Goal: Task Accomplishment & Management: Use online tool/utility

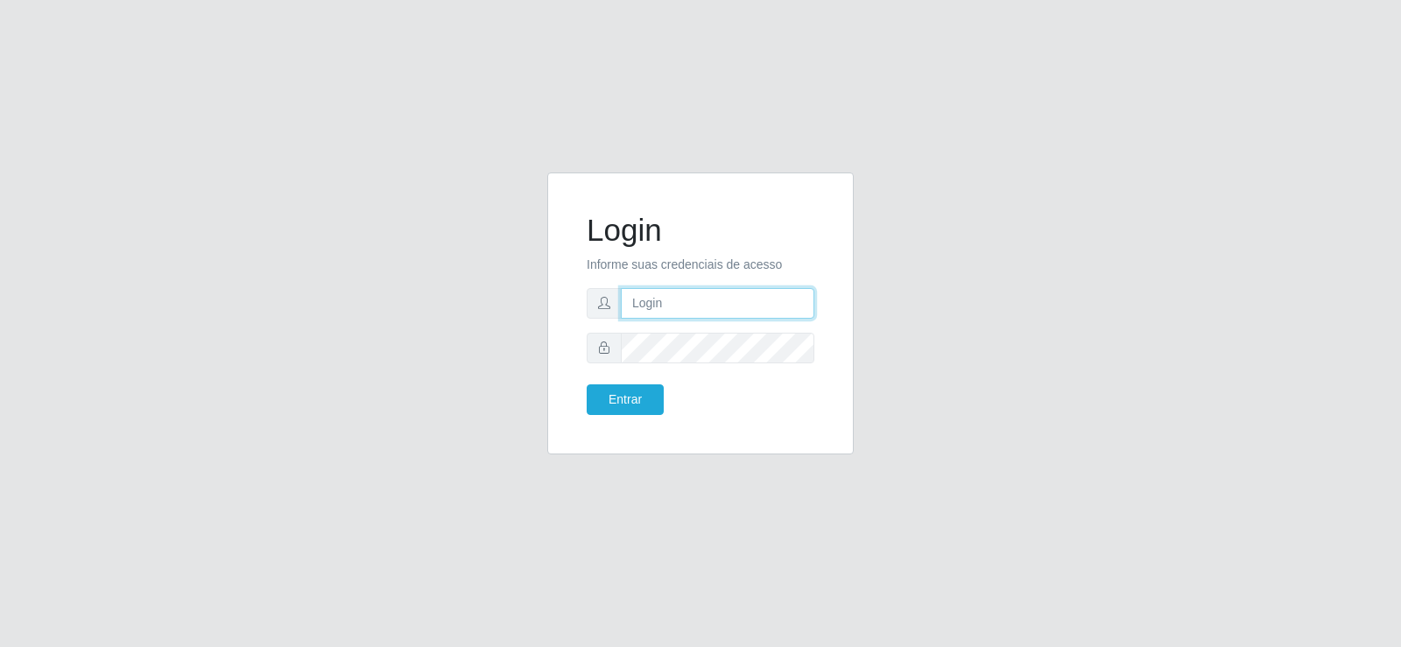
type input "[EMAIL_ADDRESS][DOMAIN_NAME]"
drag, startPoint x: 632, startPoint y: 415, endPoint x: 622, endPoint y: 415, distance: 9.6
click at [629, 415] on div "Login Informe suas credenciais de acesso [EMAIL_ADDRESS][DOMAIN_NAME] Entrar" at bounding box center [700, 313] width 263 height 238
click at [622, 399] on button "Entrar" at bounding box center [624, 399] width 77 height 31
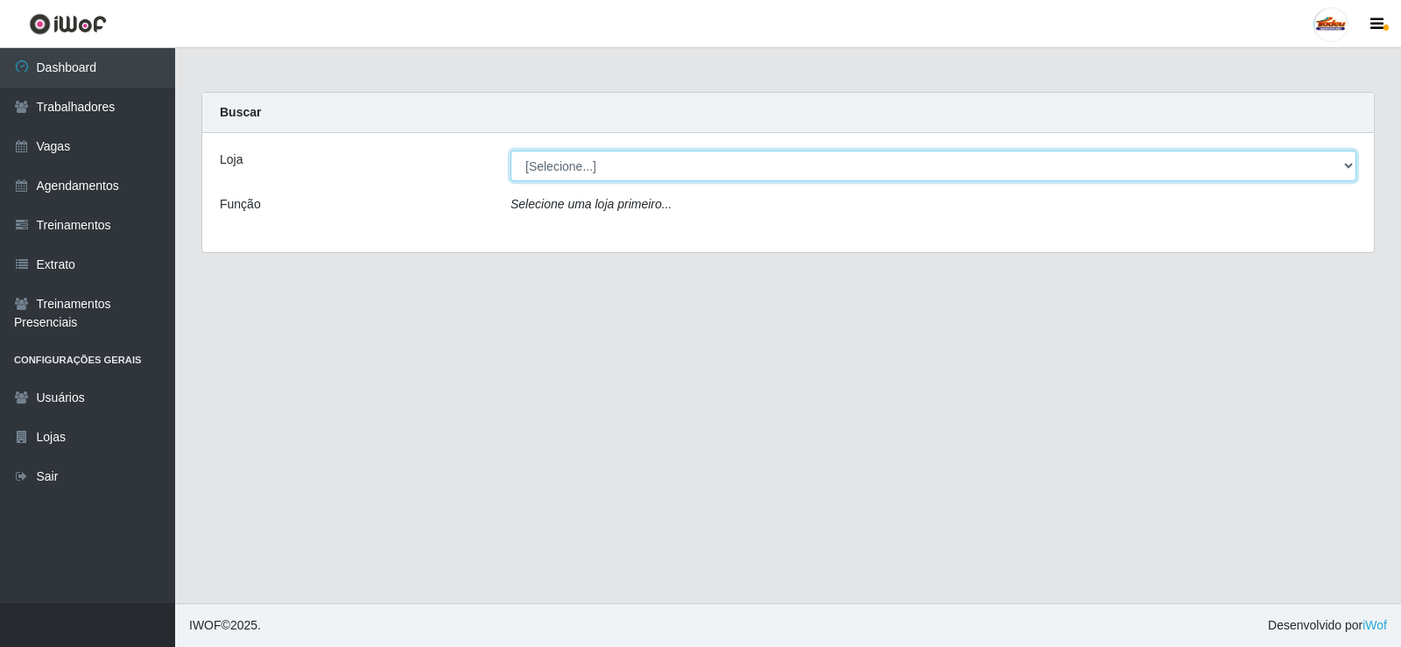
click at [664, 160] on select "[Selecione...] Supermercado Tadeu - [GEOGRAPHIC_DATA]" at bounding box center [933, 166] width 846 height 31
select select "195"
click at [510, 151] on select "[Selecione...] Supermercado Tadeu - [GEOGRAPHIC_DATA]" at bounding box center [933, 166] width 846 height 31
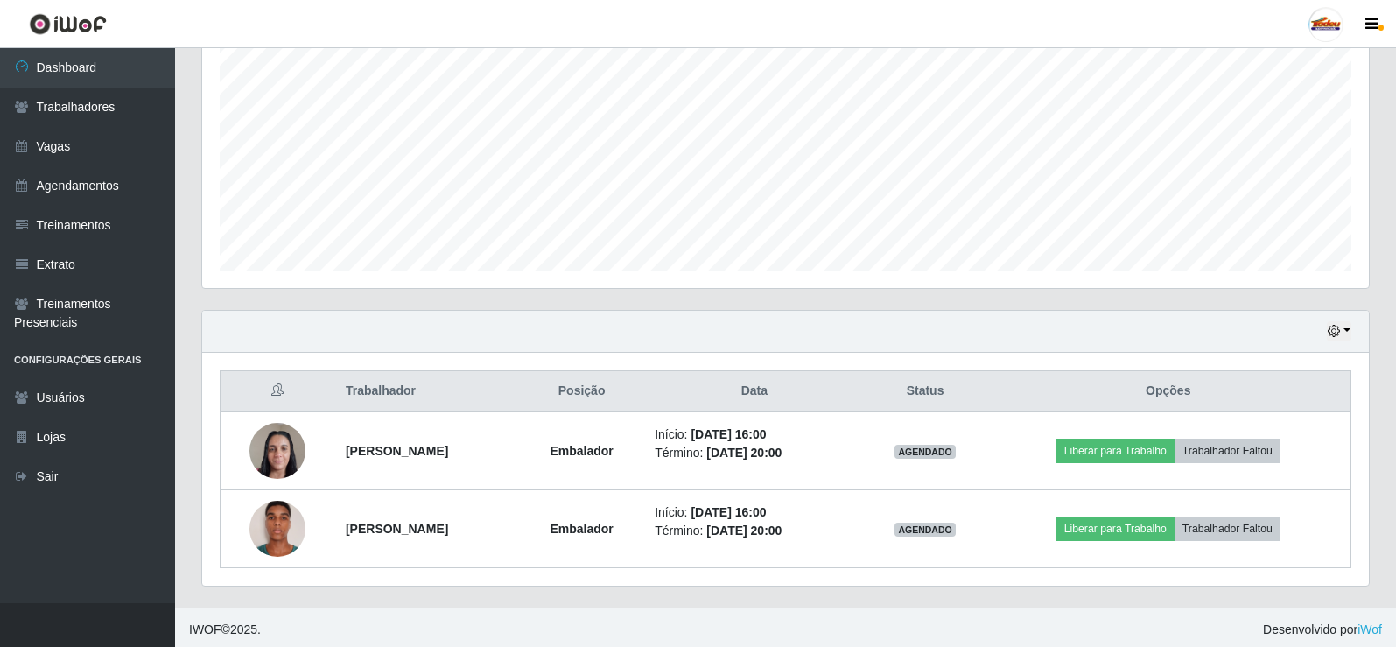
scroll to position [360, 0]
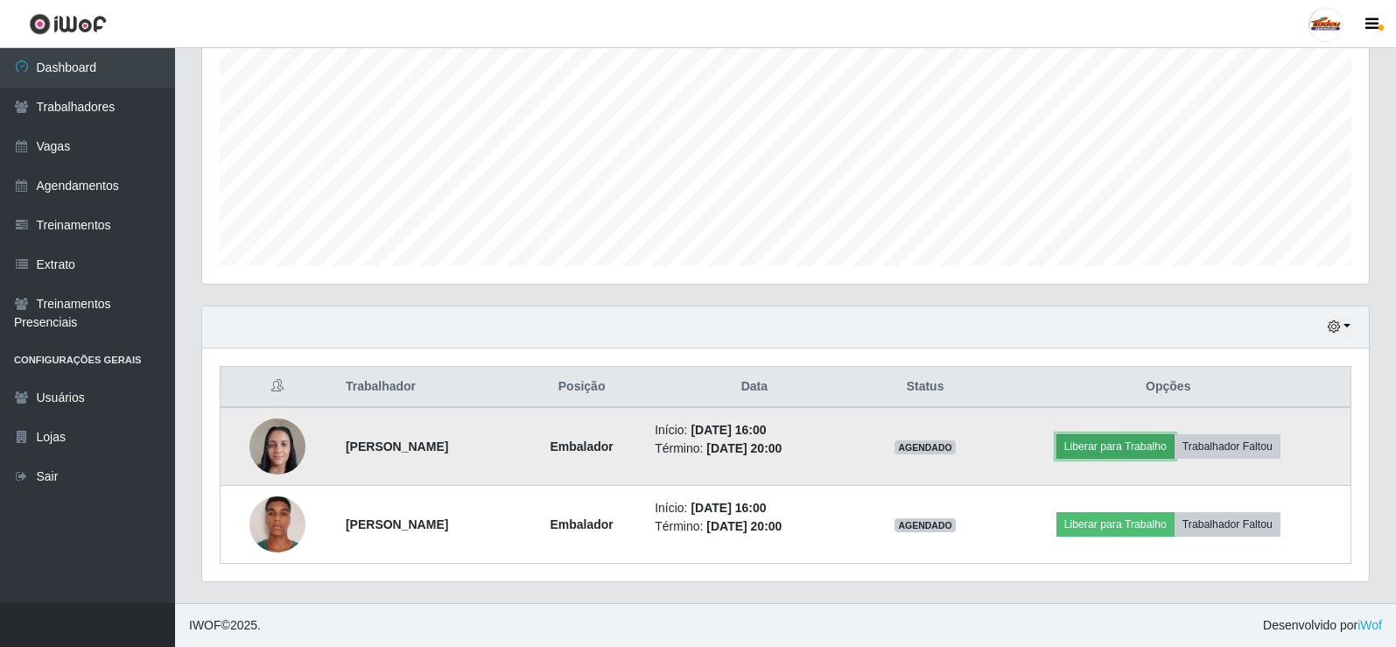
click at [1132, 446] on button "Liberar para Trabalho" at bounding box center [1116, 446] width 118 height 25
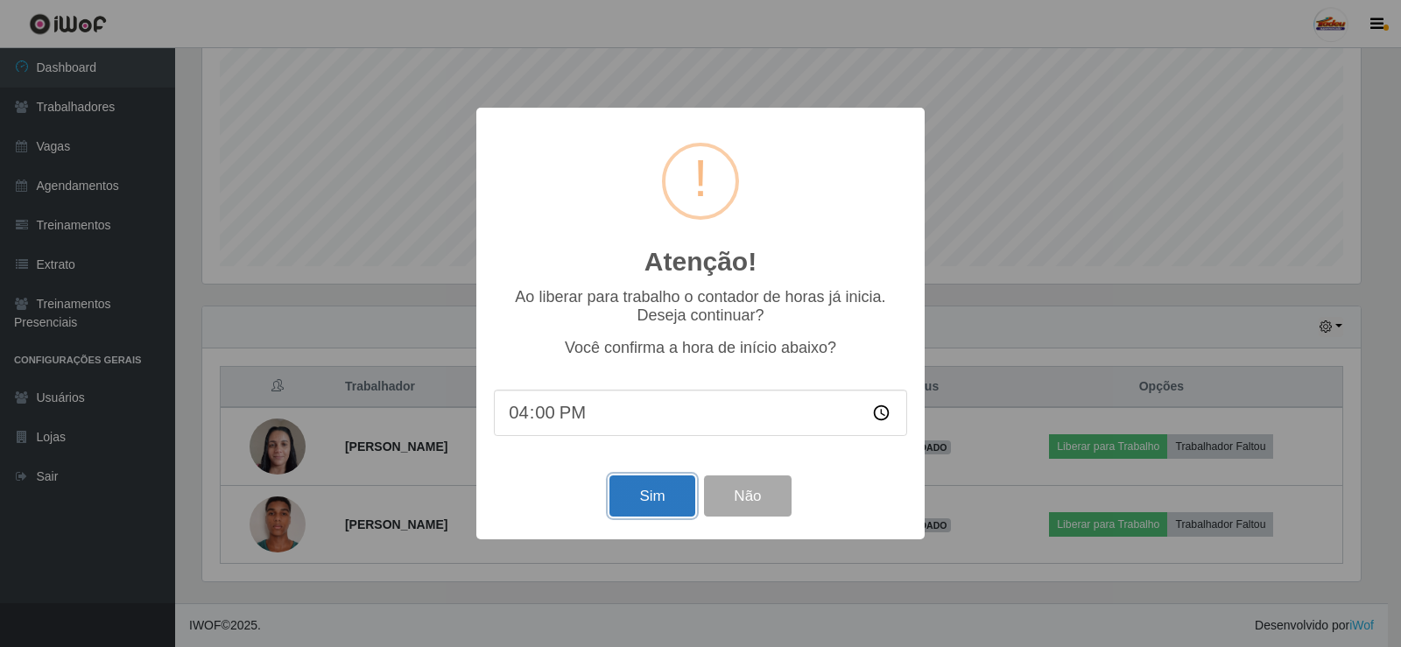
click at [645, 504] on button "Sim" at bounding box center [651, 495] width 85 height 41
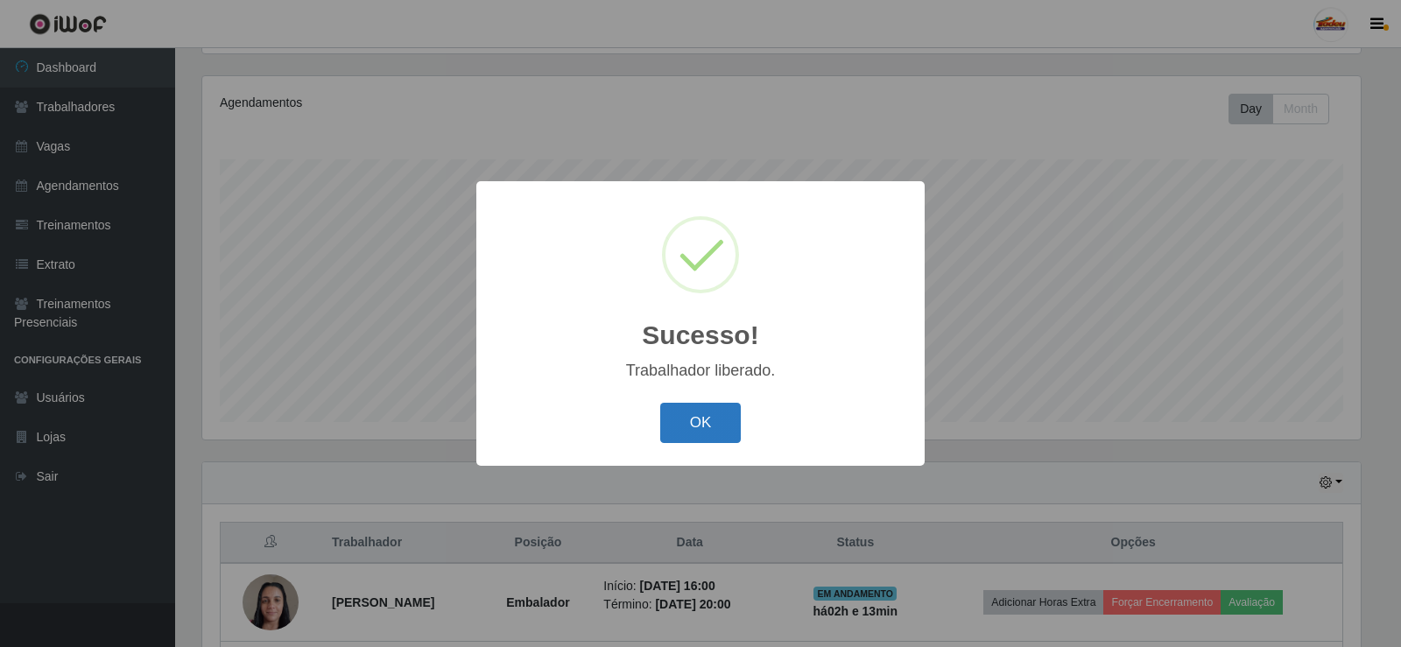
click at [738, 440] on button "OK" at bounding box center [700, 423] width 81 height 41
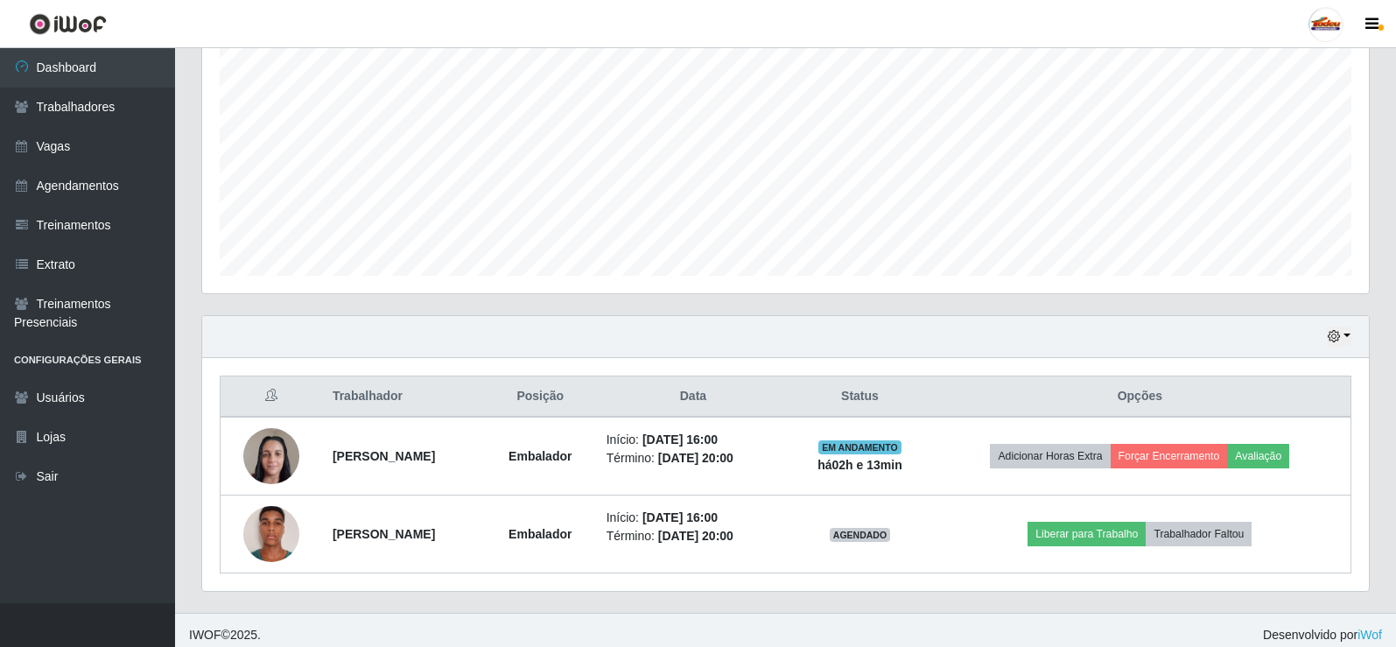
scroll to position [360, 0]
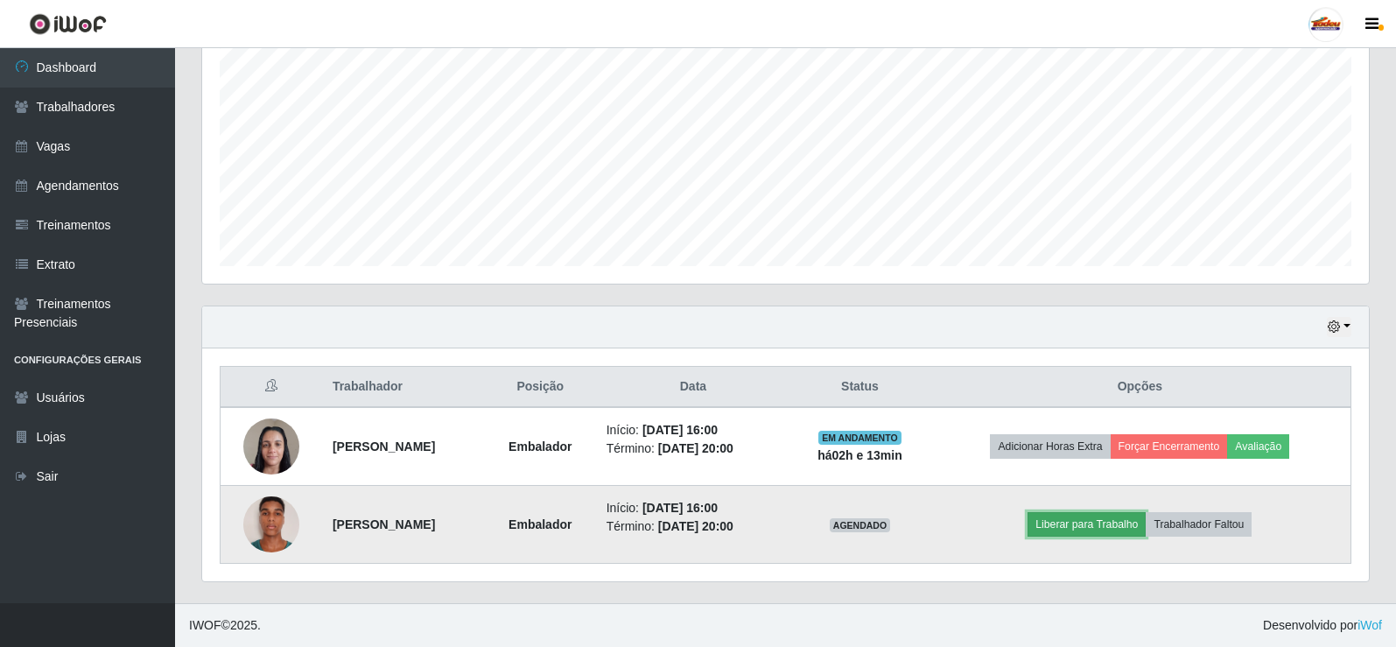
click at [1114, 517] on button "Liberar para Trabalho" at bounding box center [1087, 524] width 118 height 25
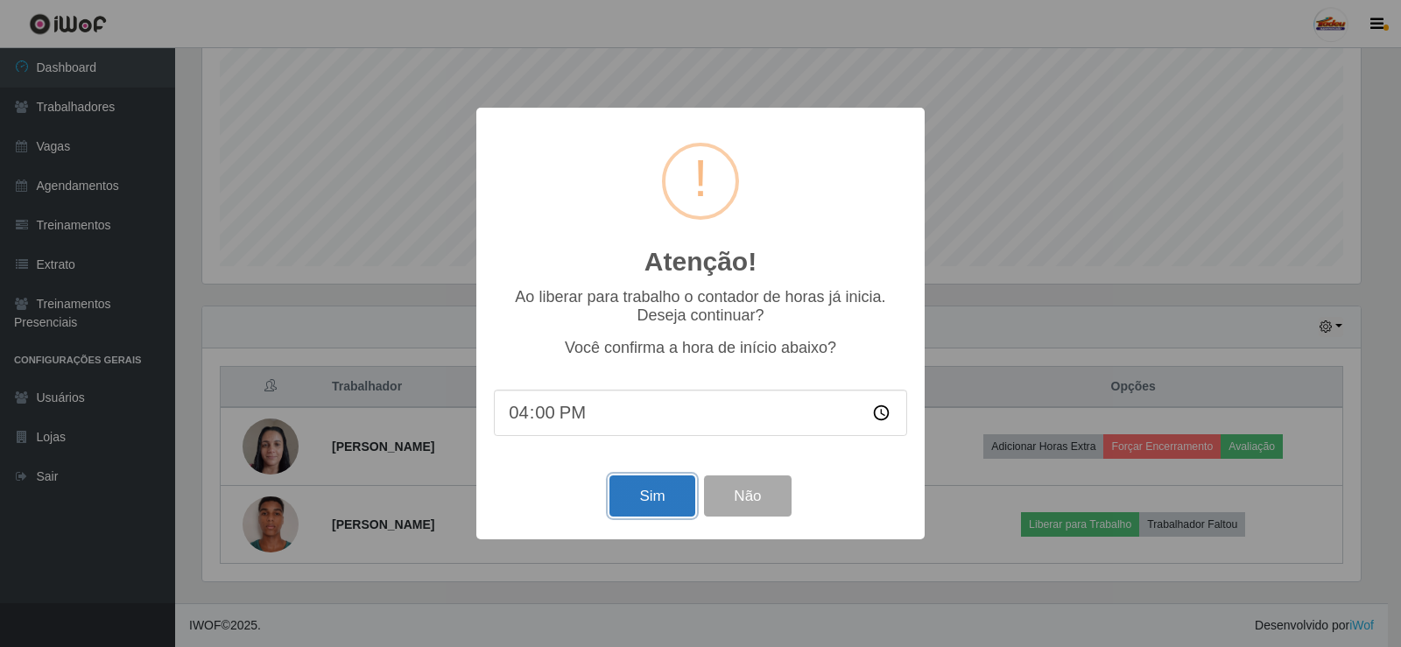
click at [640, 495] on button "Sim" at bounding box center [651, 495] width 85 height 41
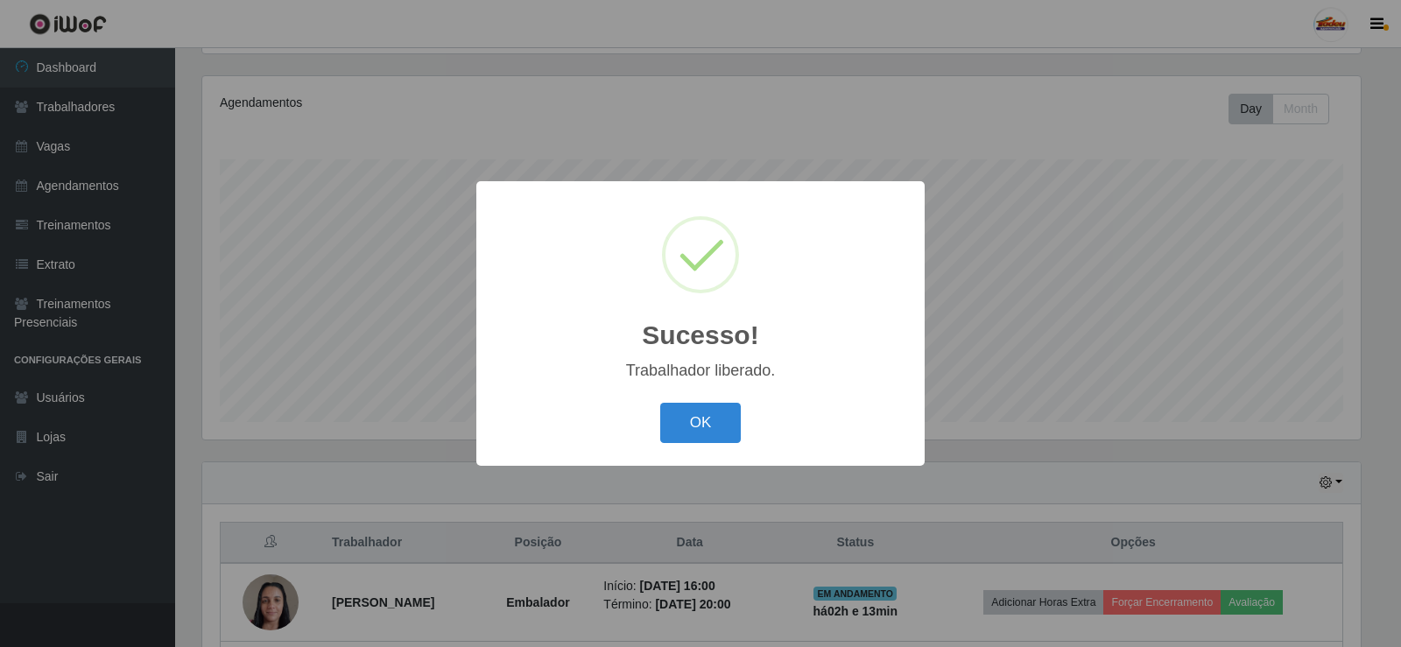
drag, startPoint x: 699, startPoint y: 407, endPoint x: 691, endPoint y: 431, distance: 24.9
click at [692, 419] on button "OK" at bounding box center [700, 423] width 81 height 41
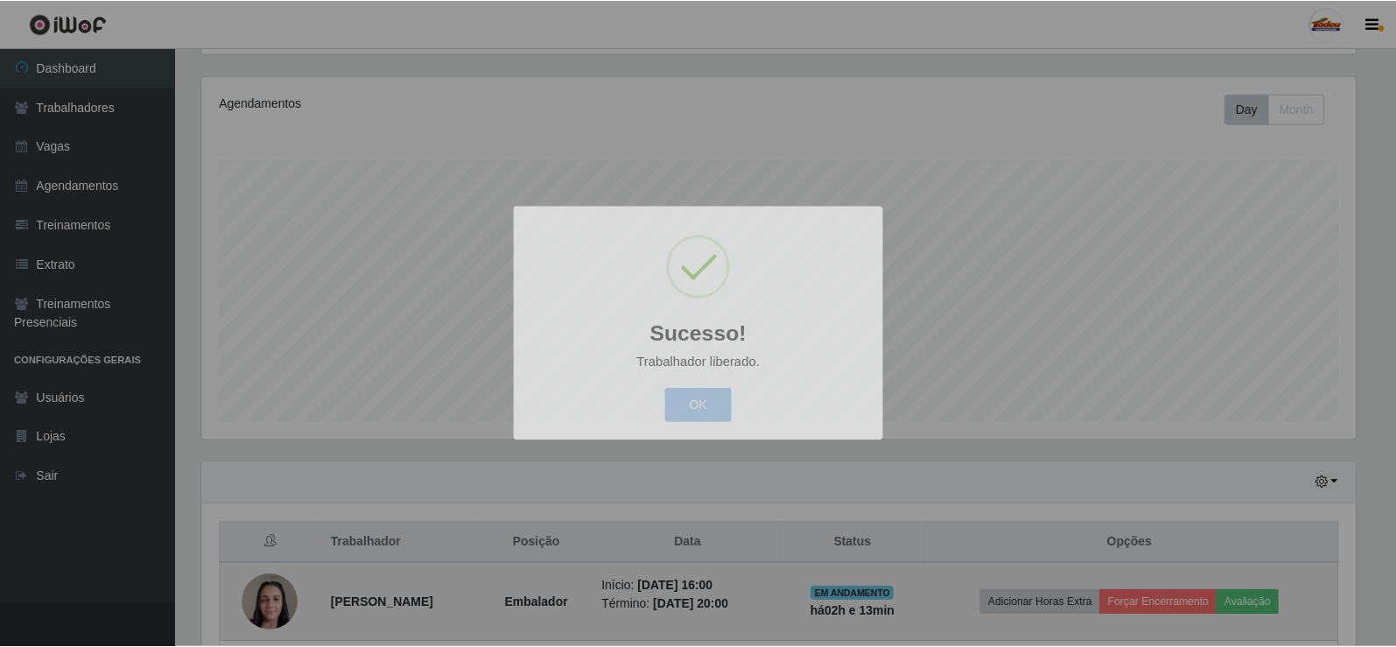
scroll to position [363, 1167]
